Goal: Information Seeking & Learning: Find contact information

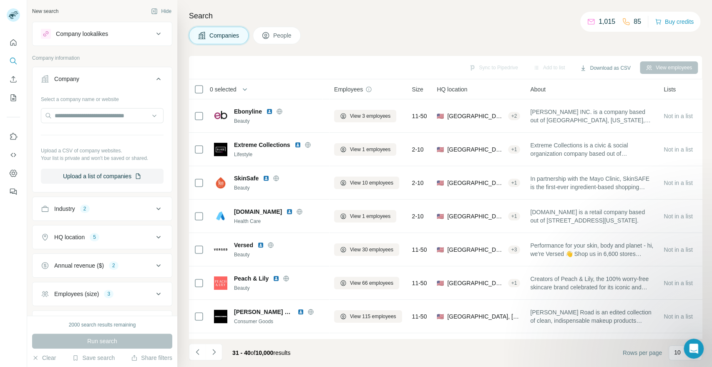
click at [557, 38] on div "Companies People" at bounding box center [445, 36] width 513 height 18
drag, startPoint x: 549, startPoint y: 34, endPoint x: 543, endPoint y: 40, distance: 8.6
click at [549, 34] on div "Companies People" at bounding box center [445, 36] width 513 height 18
click at [565, 29] on div "Companies People" at bounding box center [445, 36] width 513 height 18
click at [571, 23] on div "Search Companies People Sync to Pipedrive Add to list Download as CSV View empl…" at bounding box center [444, 183] width 535 height 367
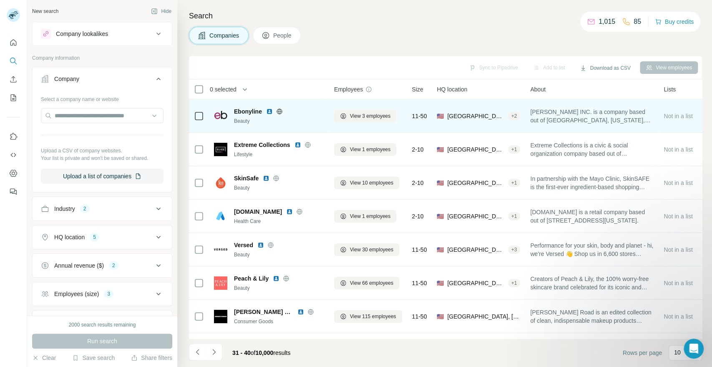
click at [276, 113] on icon at bounding box center [279, 111] width 7 height 7
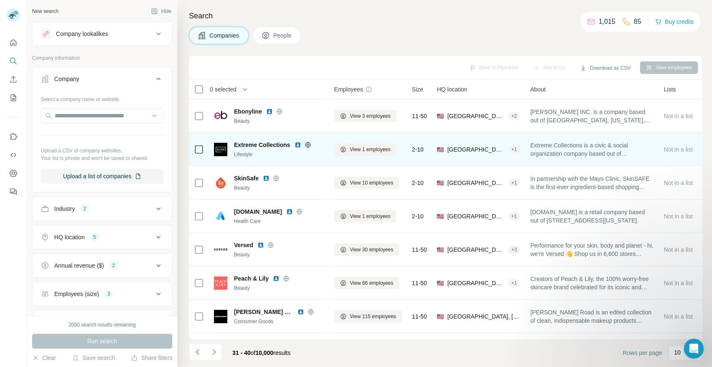
click at [305, 145] on icon at bounding box center [308, 144] width 7 height 7
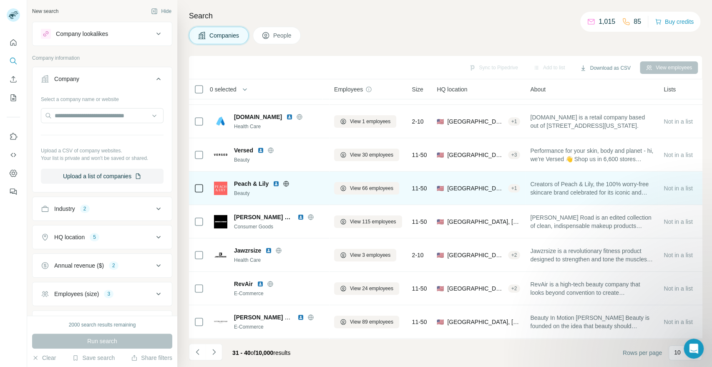
scroll to position [7, 0]
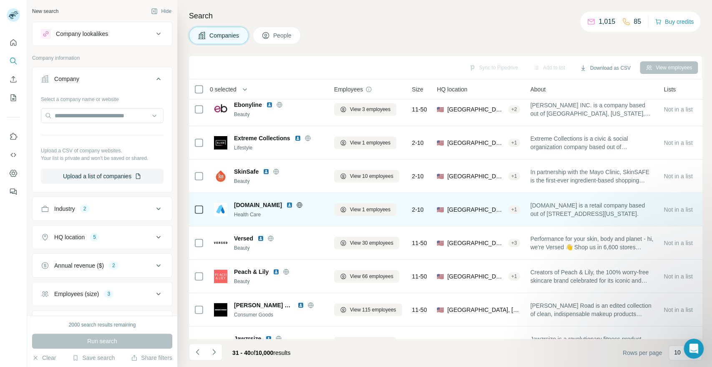
click at [297, 204] on icon at bounding box center [299, 204] width 5 height 0
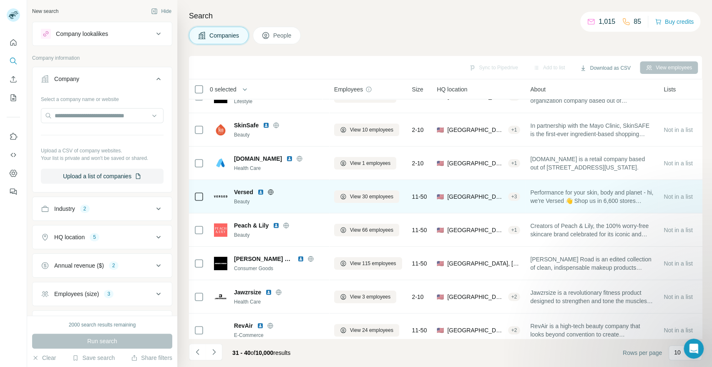
click at [270, 193] on icon at bounding box center [270, 192] width 7 height 7
click at [354, 196] on span "View 30 employees" at bounding box center [371, 197] width 43 height 8
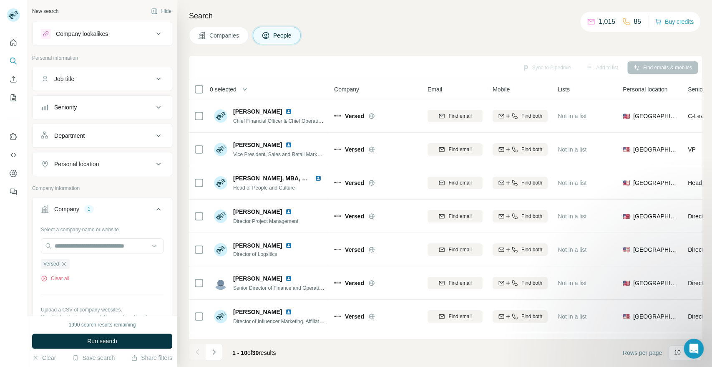
click at [553, 28] on div "Companies People" at bounding box center [445, 36] width 513 height 18
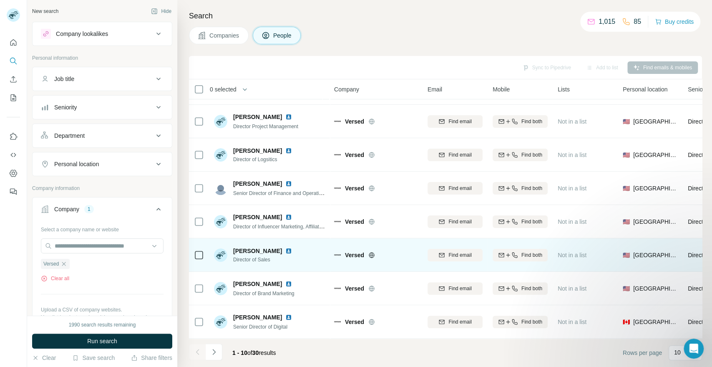
scroll to position [99, 0]
